Goal: Find specific page/section

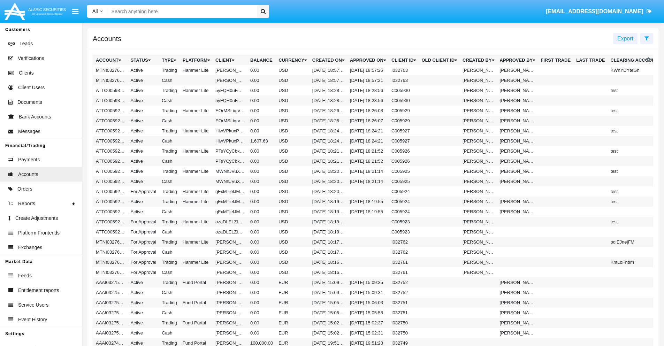
click at [625, 38] on span "Export" at bounding box center [625, 39] width 16 height 6
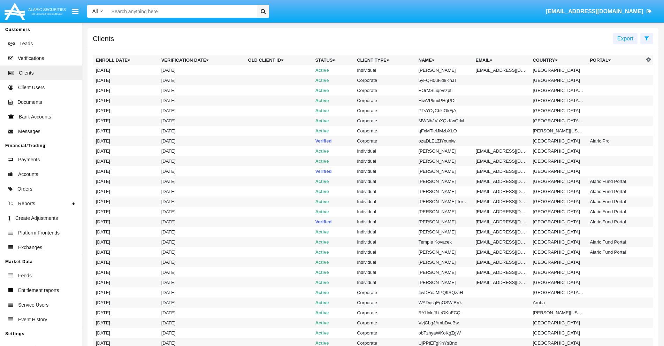
click at [625, 38] on span "Export" at bounding box center [625, 39] width 16 height 6
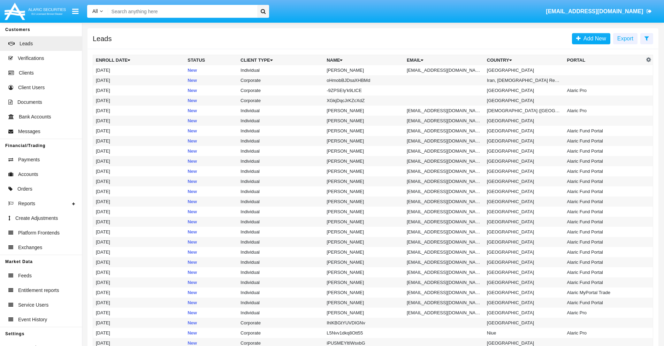
click at [625, 38] on span "Export" at bounding box center [625, 39] width 16 height 6
